Goal: Navigation & Orientation: Find specific page/section

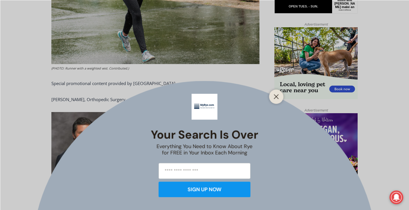
scroll to position [390, 0]
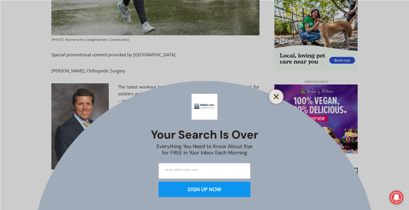
click at [276, 95] on icon "Close" at bounding box center [276, 96] width 5 height 5
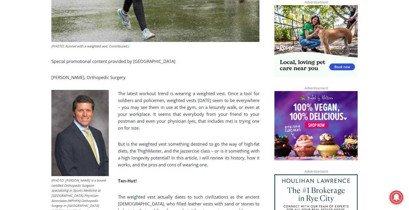
scroll to position [275, 0]
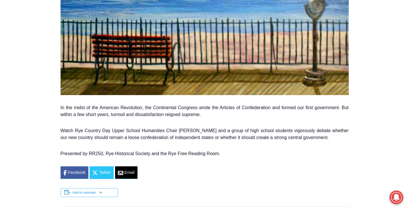
scroll to position [143, 0]
